Goal: Task Accomplishment & Management: Manage account settings

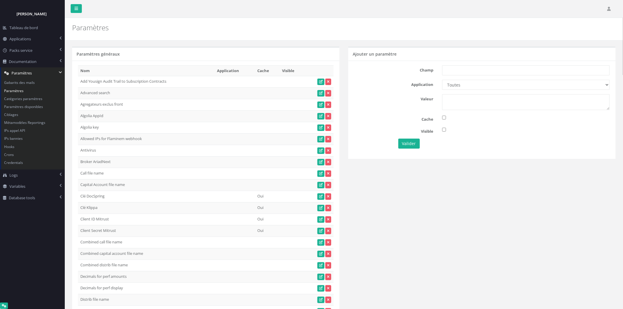
click at [575, 151] on div "Champ Application Toutes Aloe Private Equity Alpin Capital API Access to My DB …" at bounding box center [481, 110] width 267 height 98
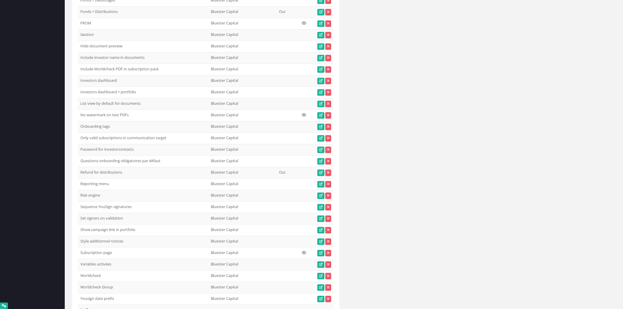
scroll to position [2735, 0]
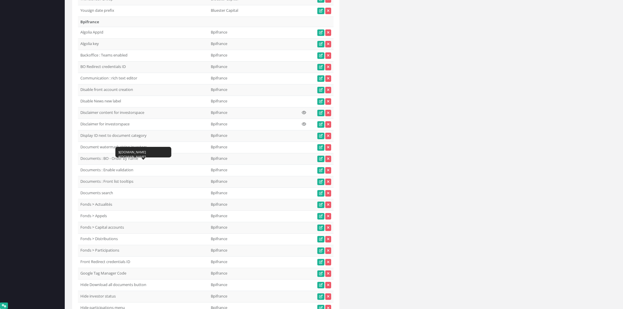
click at [119, 154] on div "$[DOMAIN_NAME] $[DOMAIN_NAME]" at bounding box center [143, 154] width 50 height 9
click at [104, 142] on td "Display ID next to document category 0" at bounding box center [143, 135] width 130 height 11
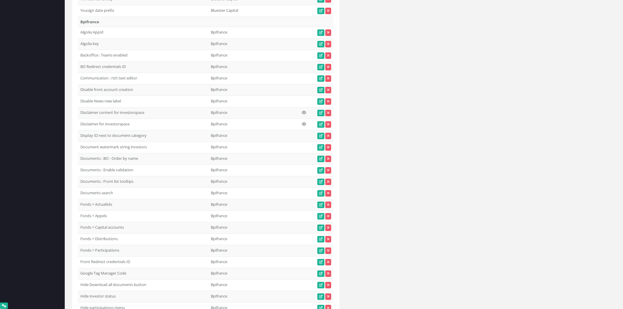
click at [104, 142] on td "Display ID next to document category" at bounding box center [143, 135] width 130 height 11
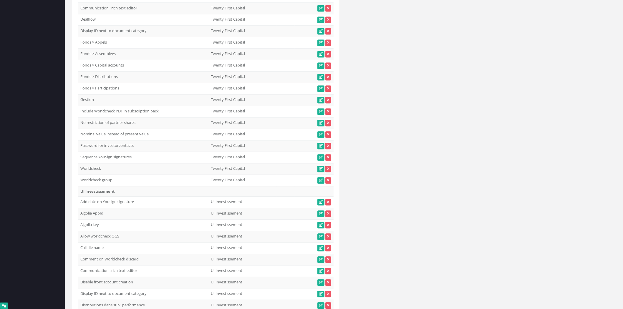
scroll to position [18518, 0]
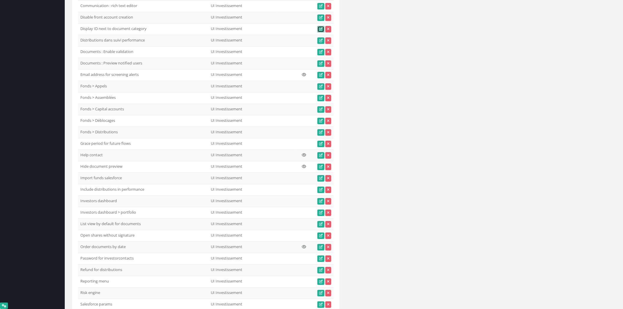
click at [318, 32] on link at bounding box center [320, 29] width 7 height 6
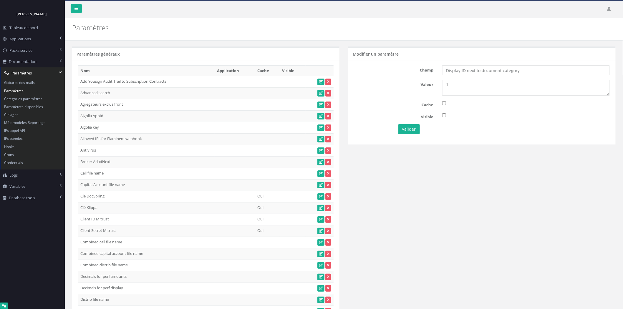
click at [424, 87] on div "Valeur 1" at bounding box center [482, 88] width 264 height 16
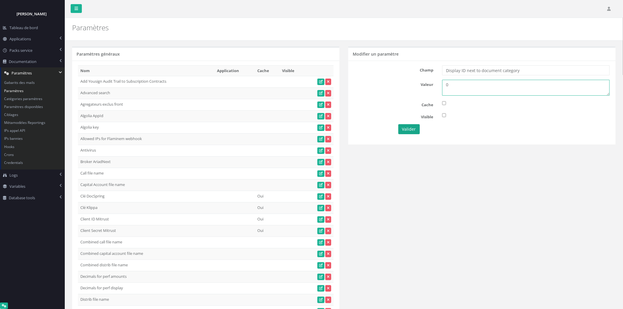
type textarea "0"
click at [400, 132] on button "Valider" at bounding box center [408, 129] width 21 height 10
